Goal: Task Accomplishment & Management: Use online tool/utility

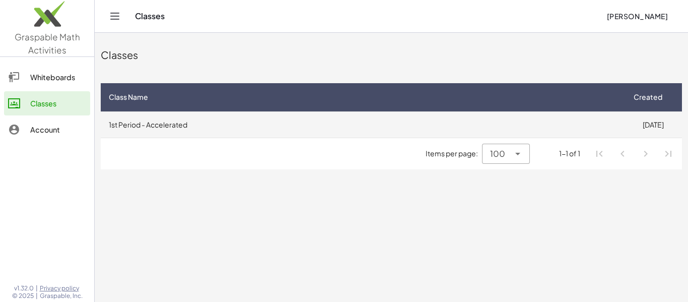
click at [181, 122] on td "1st Period - Accelerated" at bounding box center [363, 124] width 524 height 26
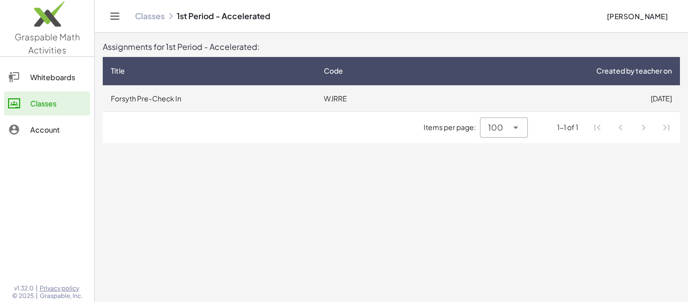
click at [299, 99] on td "Forsyth Pre-Check In" at bounding box center [209, 98] width 213 height 26
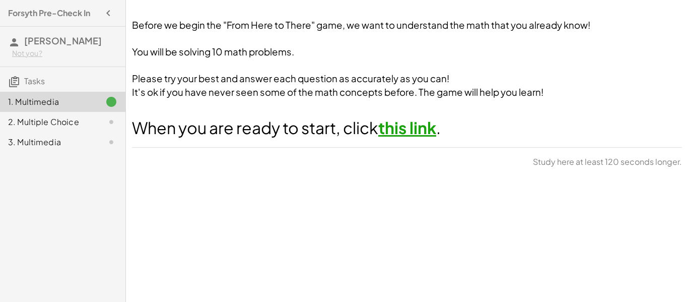
click at [398, 129] on link "this link" at bounding box center [407, 127] width 58 height 20
click at [88, 98] on div "1. Multimedia" at bounding box center [48, 102] width 81 height 12
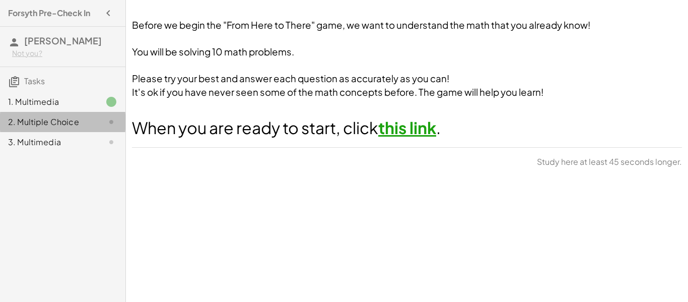
click at [55, 123] on div "2. Multiple Choice" at bounding box center [48, 122] width 81 height 12
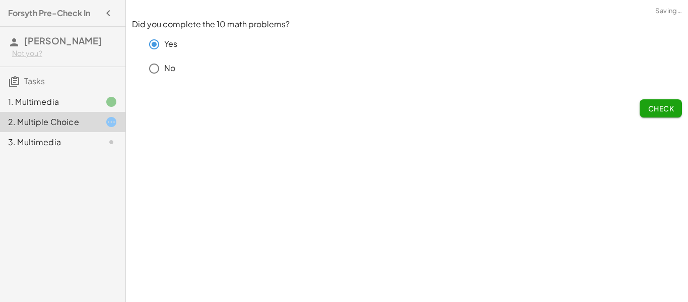
click at [659, 109] on span "Check" at bounding box center [661, 108] width 26 height 9
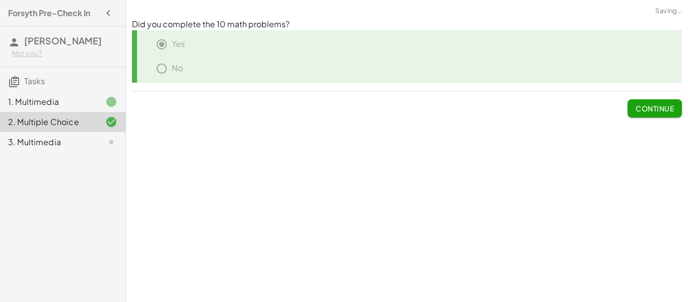
click at [88, 150] on div "3. Multimedia" at bounding box center [62, 142] width 125 height 20
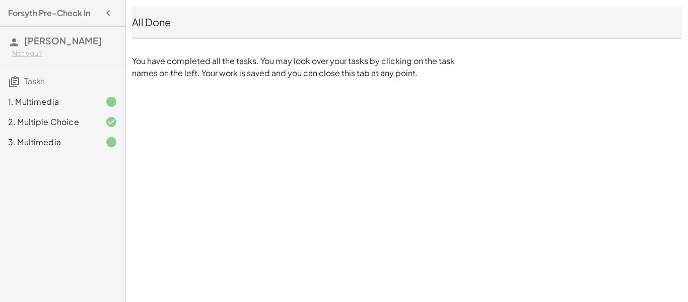
click at [26, 80] on span "Tasks" at bounding box center [34, 81] width 21 height 11
click at [114, 14] on button "button" at bounding box center [108, 13] width 18 height 18
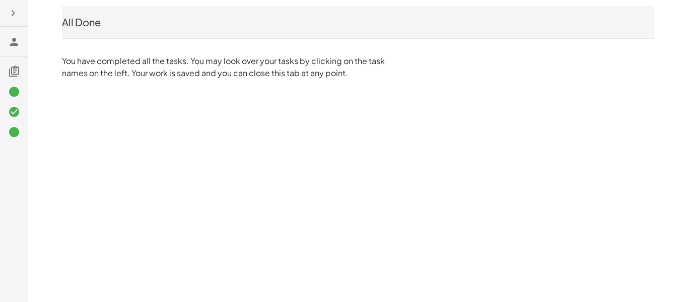
click at [24, 15] on div at bounding box center [15, 13] width 22 height 18
click at [18, 16] on icon "button" at bounding box center [13, 13] width 12 height 12
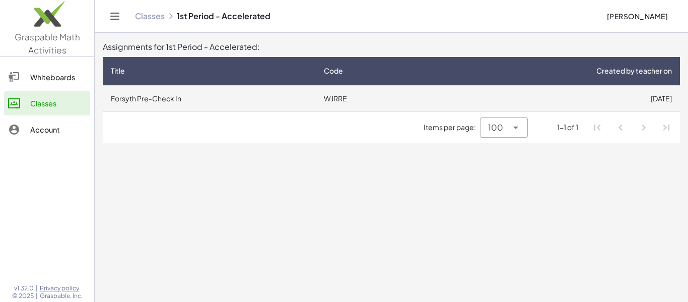
click at [326, 102] on td "WJRRE" at bounding box center [372, 98] width 113 height 26
